Goal: Information Seeking & Learning: Learn about a topic

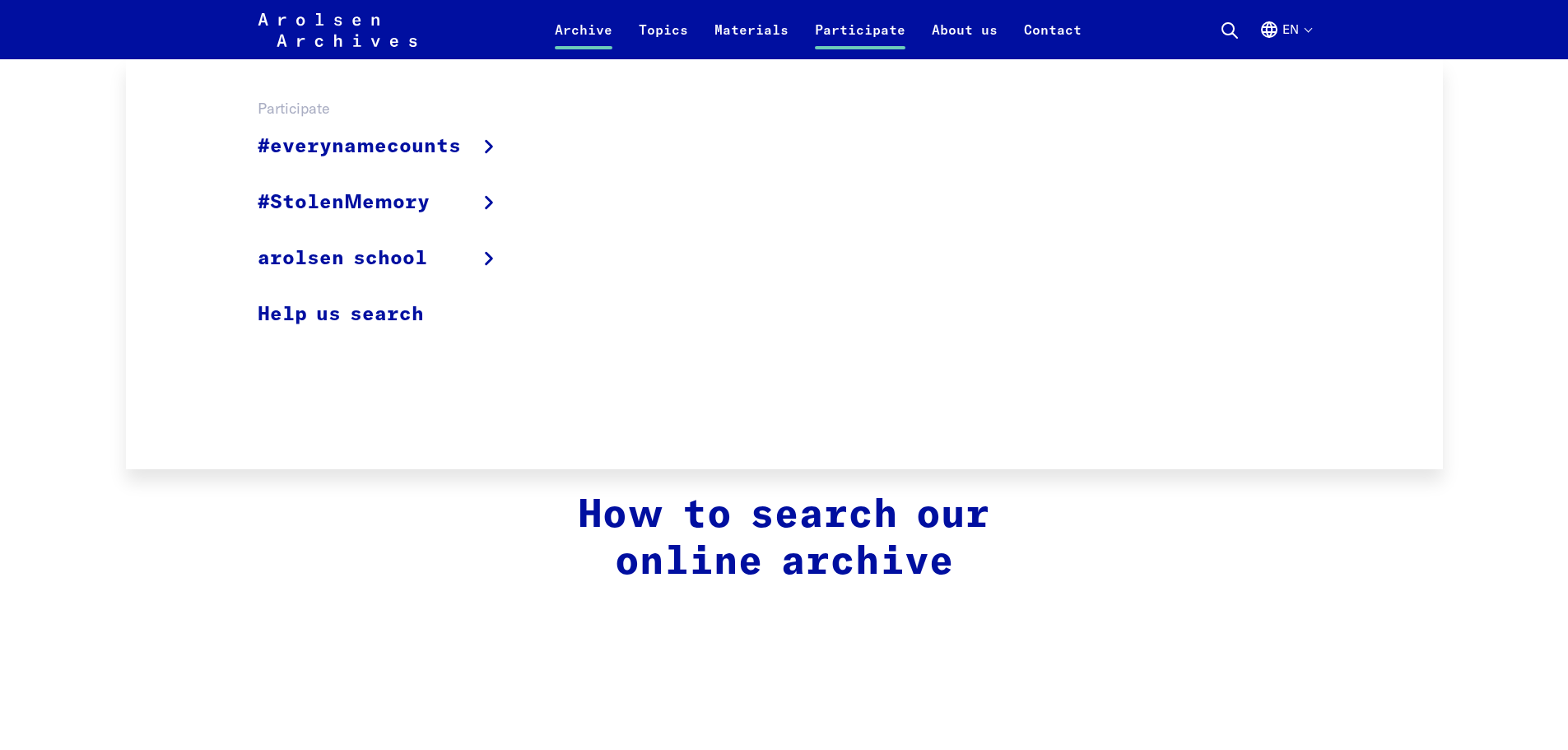
scroll to position [988, 0]
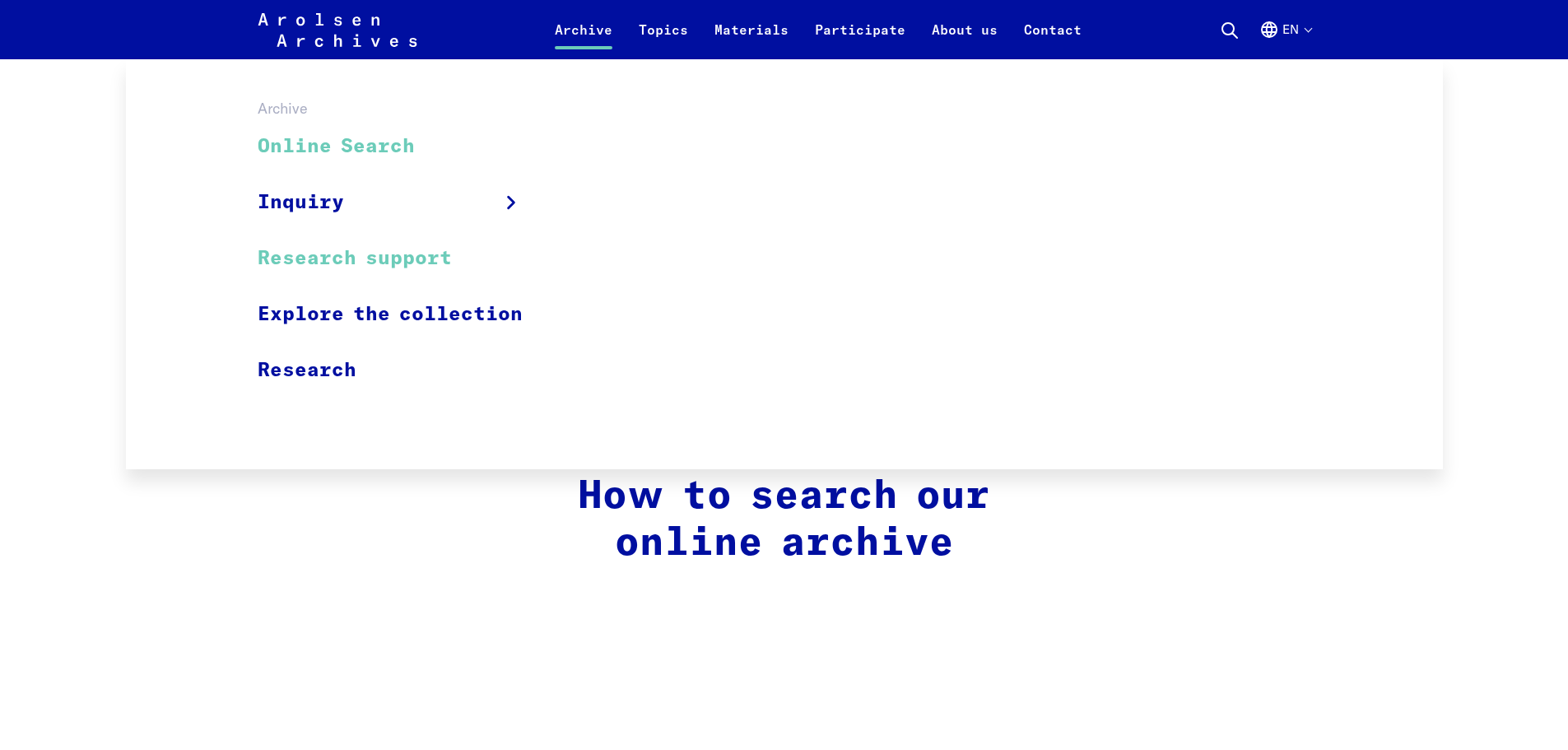
click at [357, 240] on link "Research support" at bounding box center [401, 259] width 287 height 56
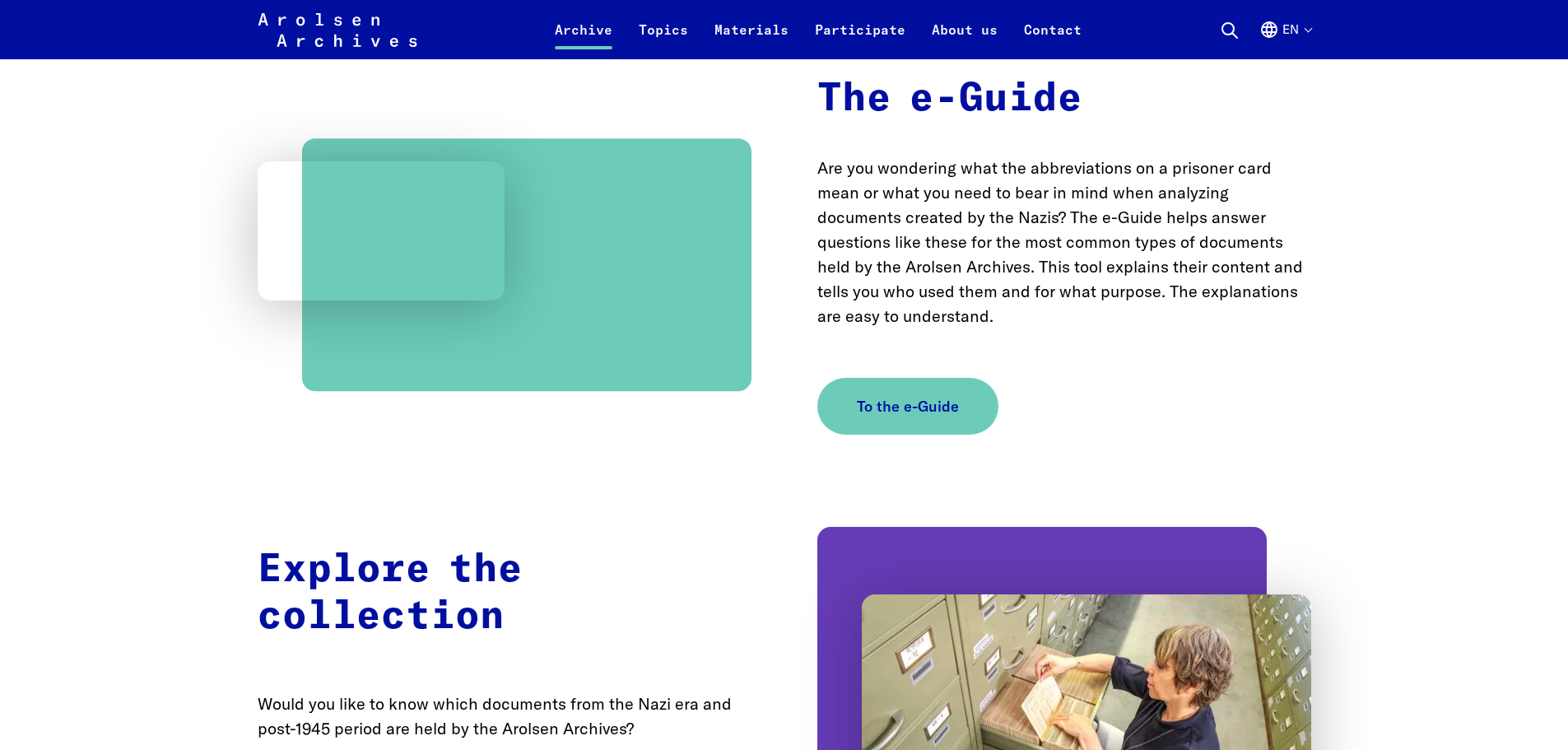
scroll to position [1071, 0]
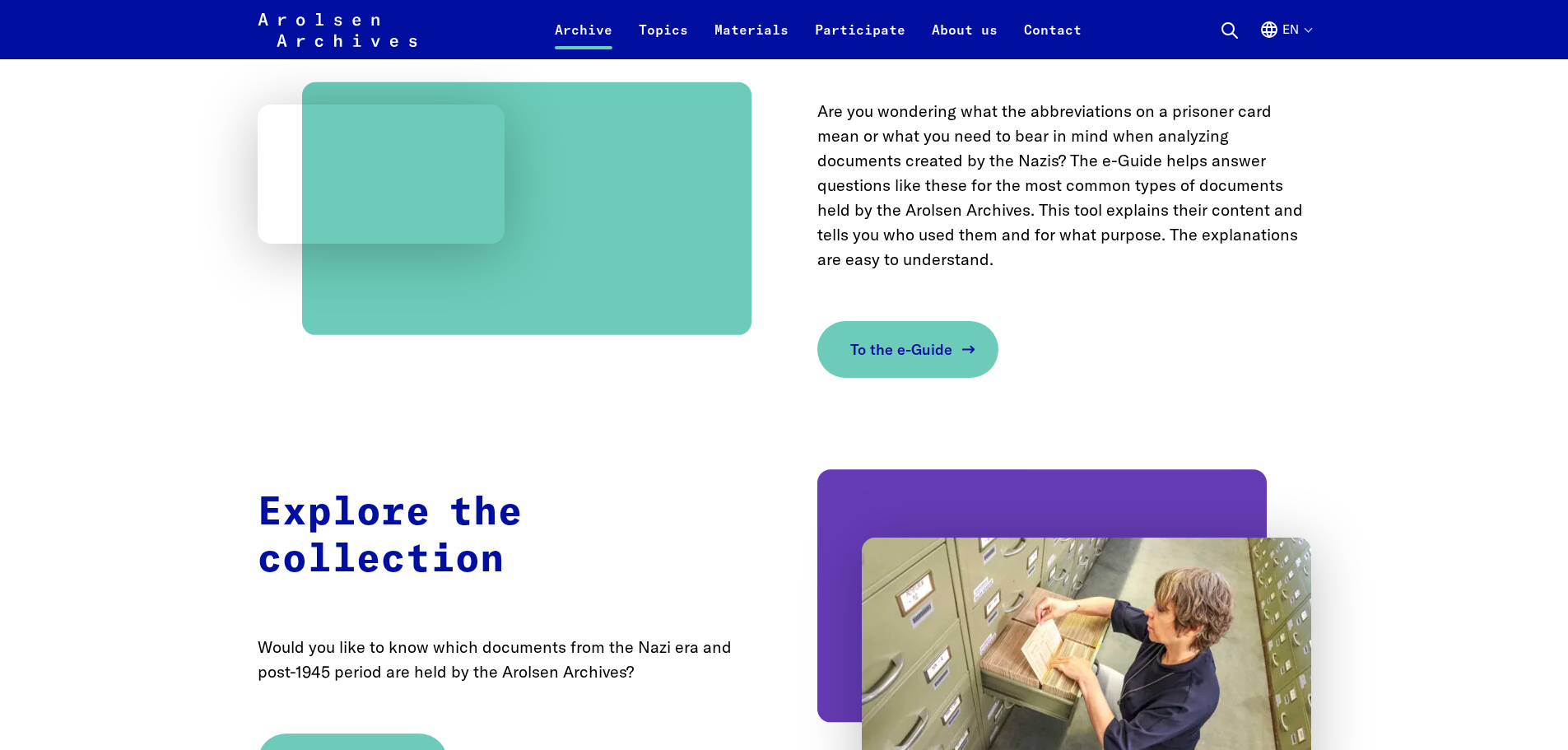
click at [891, 338] on span "To the e-Guide" at bounding box center [902, 349] width 102 height 22
